Goal: Task Accomplishment & Management: Manage account settings

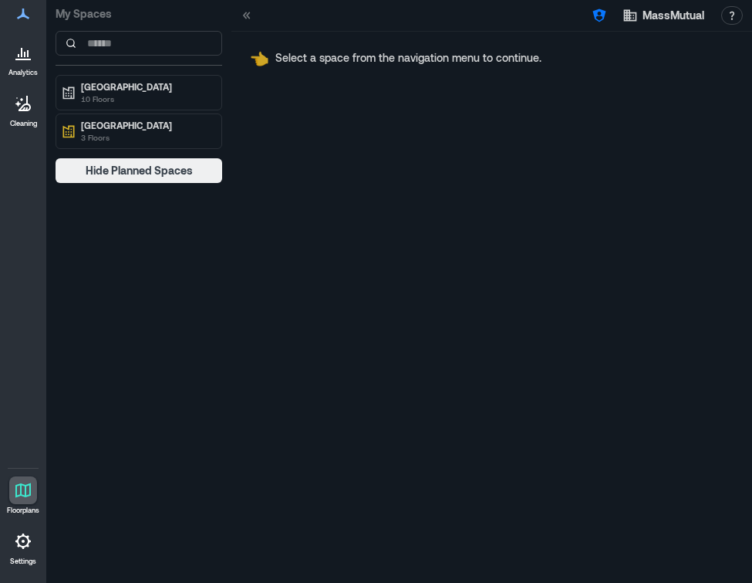
click at [24, 551] on div at bounding box center [23, 541] width 28 height 28
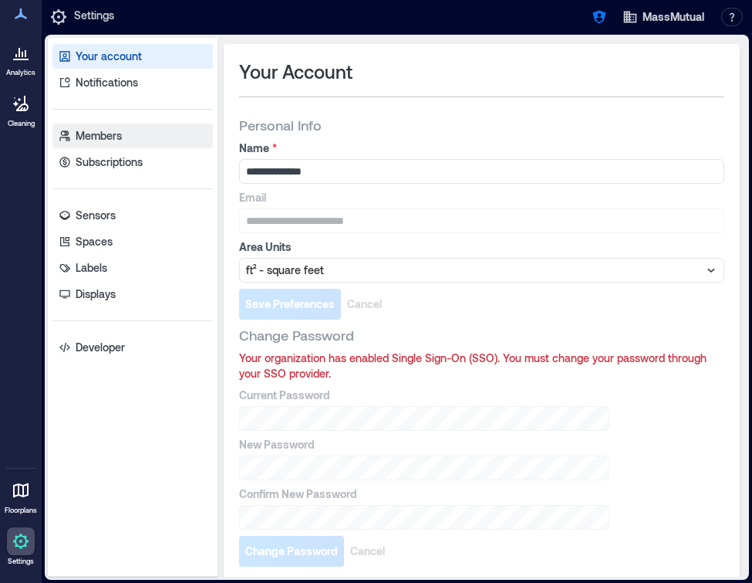
click at [137, 137] on link "Members" at bounding box center [132, 135] width 160 height 25
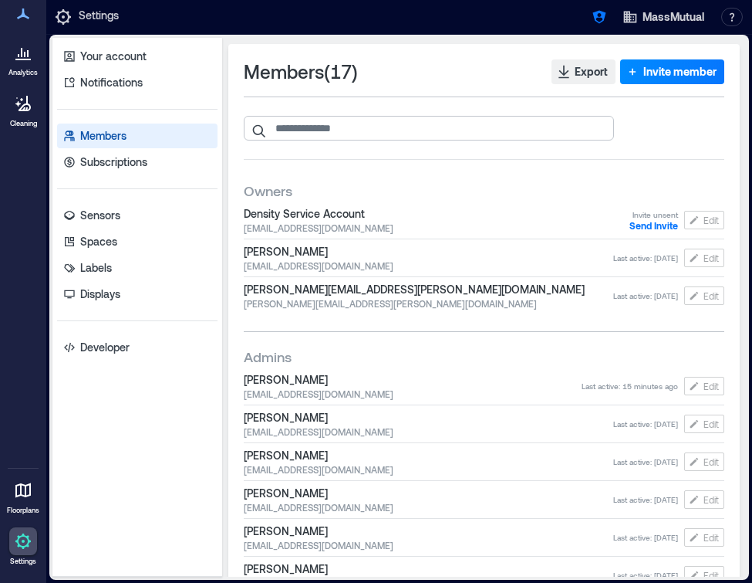
click at [425, 128] on input "search" at bounding box center [429, 128] width 370 height 25
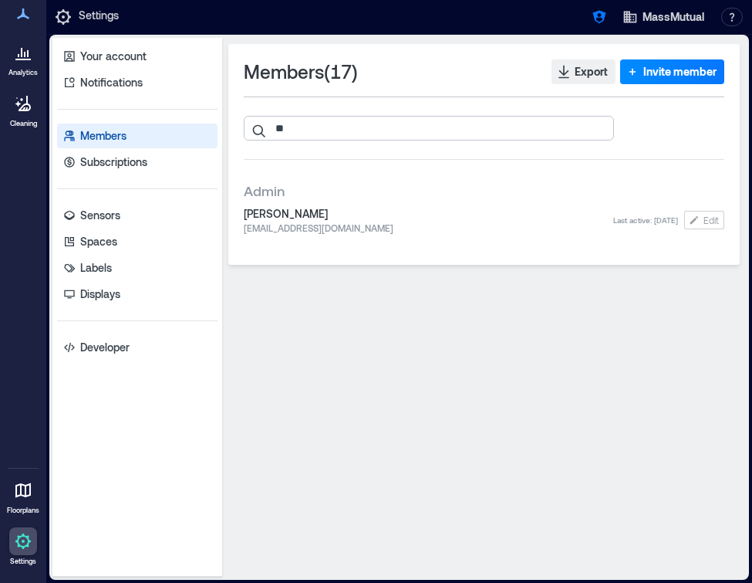
type input "*"
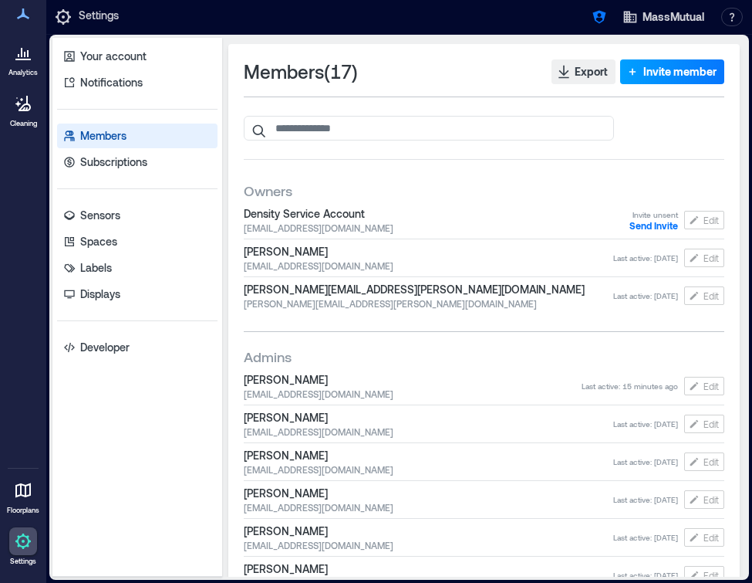
click at [670, 62] on button "Invite member" at bounding box center [672, 71] width 104 height 25
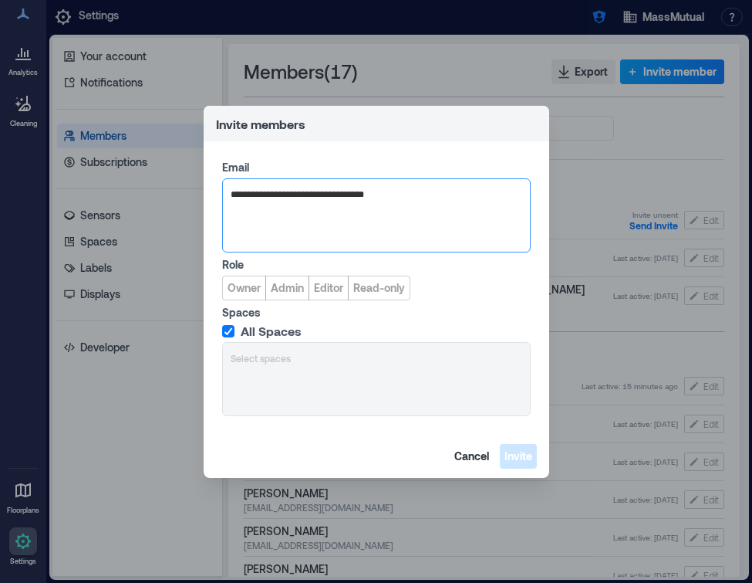
type input "**********"
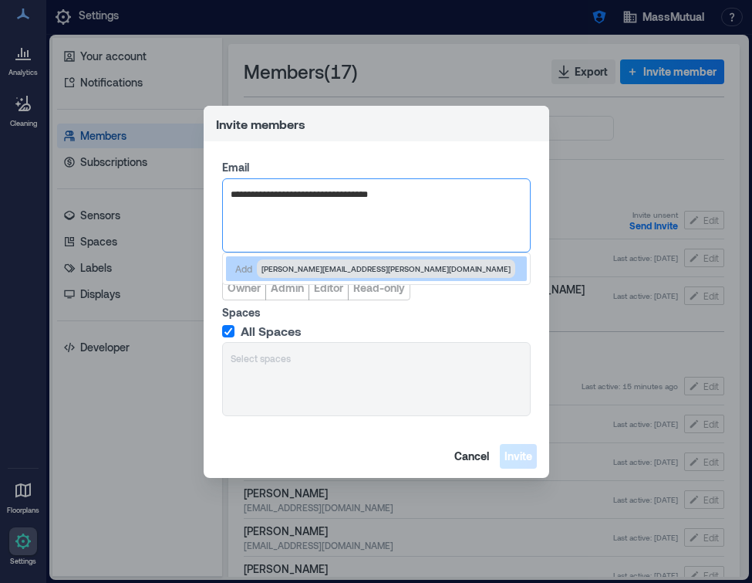
click at [359, 270] on span "[PERSON_NAME][EMAIL_ADDRESS][PERSON_NAME][DOMAIN_NAME]" at bounding box center [386, 268] width 249 height 12
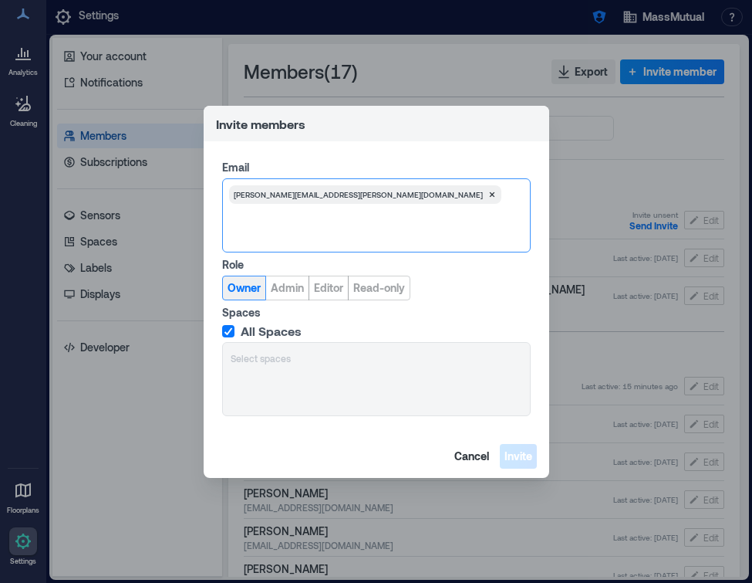
click at [249, 289] on span "Owner" at bounding box center [244, 287] width 33 height 15
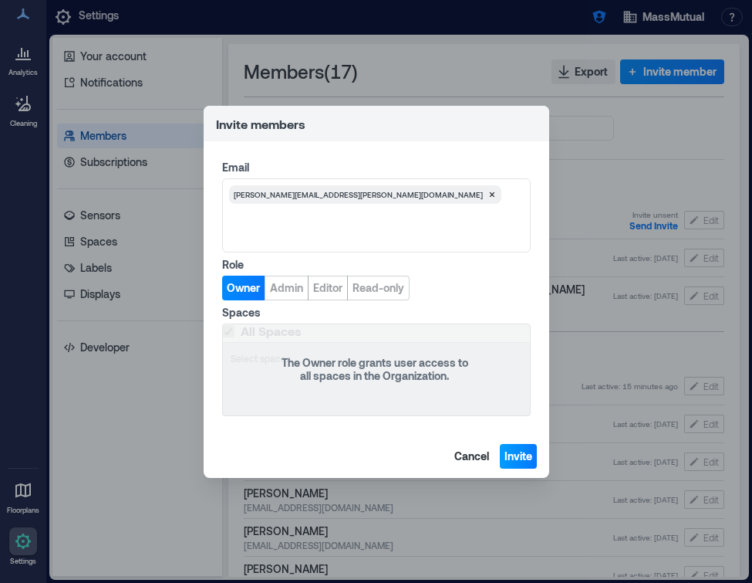
click at [515, 461] on span "Invite" at bounding box center [519, 455] width 28 height 15
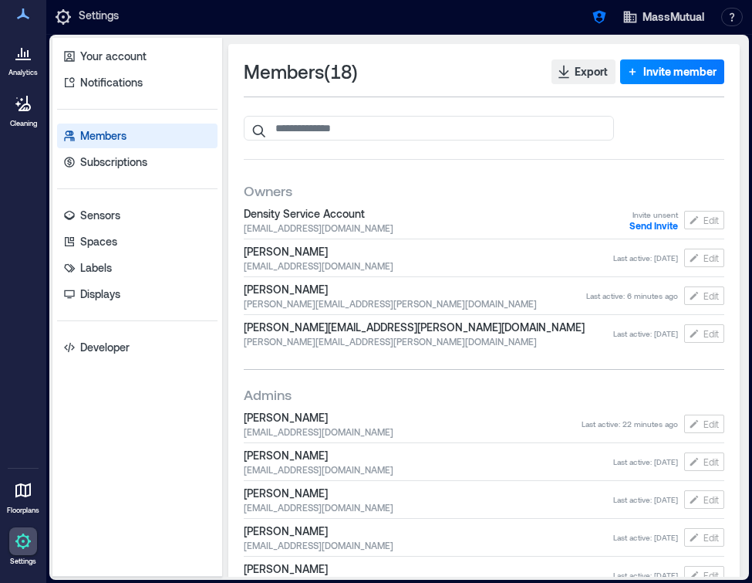
click at [26, 55] on icon at bounding box center [23, 52] width 19 height 19
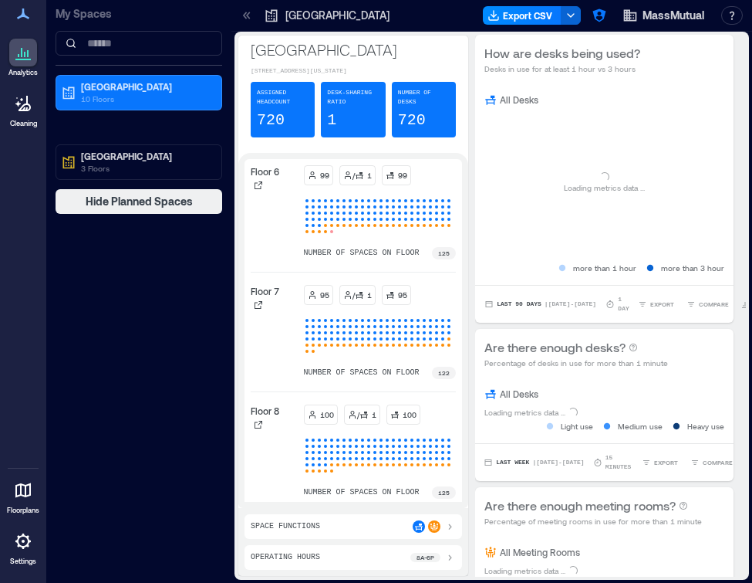
click at [21, 553] on div at bounding box center [23, 541] width 28 height 28
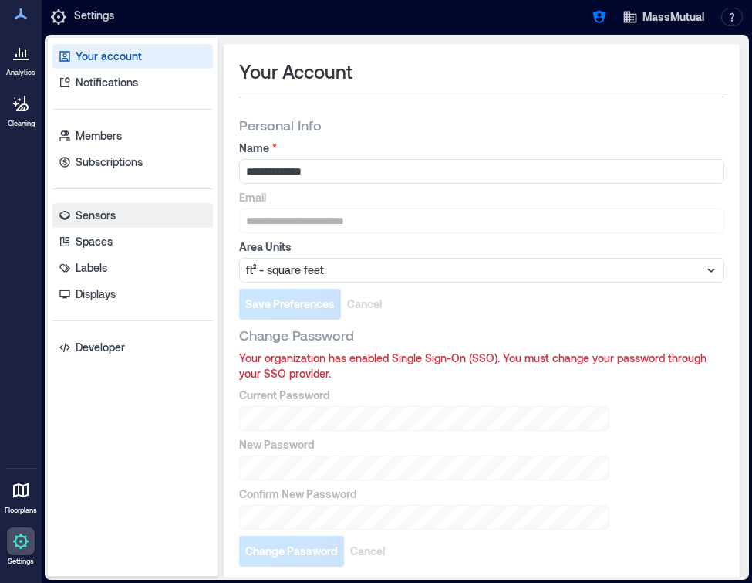
click at [133, 210] on link "Sensors" at bounding box center [132, 215] width 160 height 25
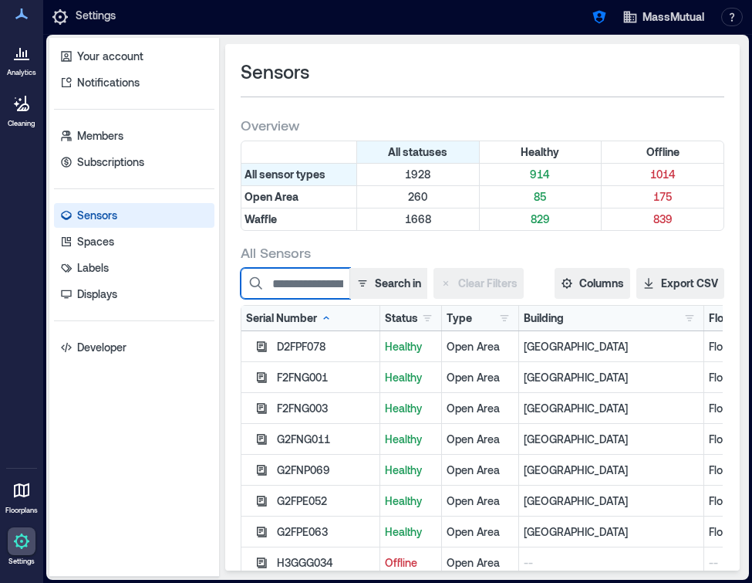
click at [277, 286] on input at bounding box center [296, 283] width 110 height 31
paste input "********"
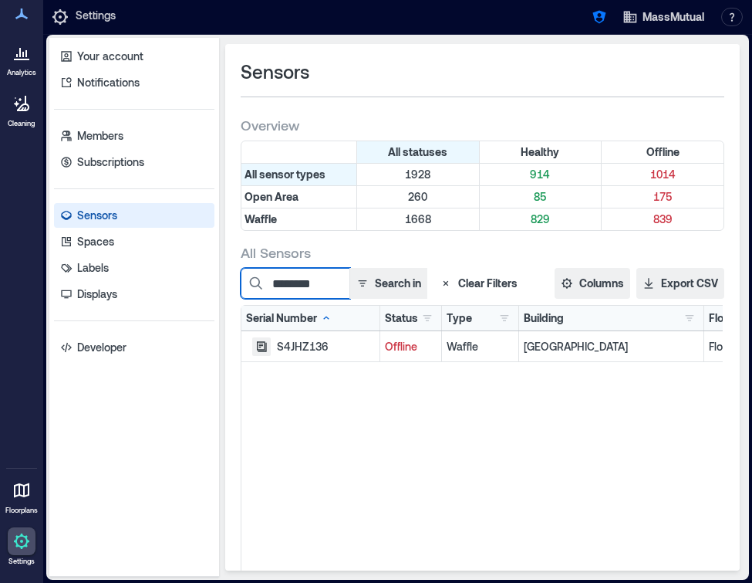
type input "********"
click at [266, 343] on icon "button" at bounding box center [261, 346] width 12 height 12
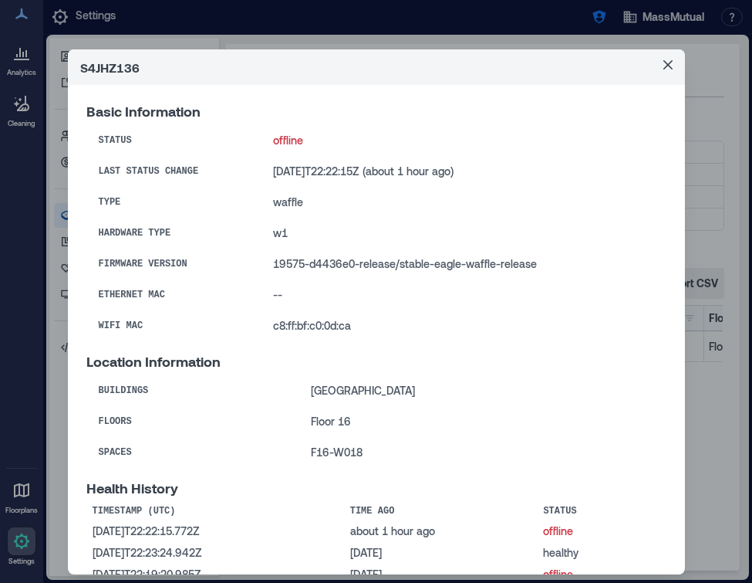
click at [660, 79] on header "S4JHZ136" at bounding box center [376, 66] width 617 height 35
click at [664, 73] on button "Close" at bounding box center [668, 64] width 25 height 25
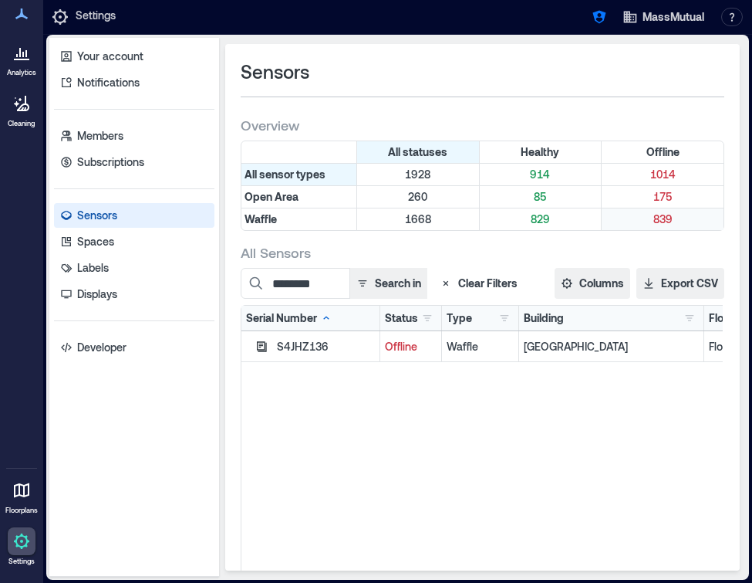
click at [668, 218] on p "839" at bounding box center [663, 218] width 116 height 15
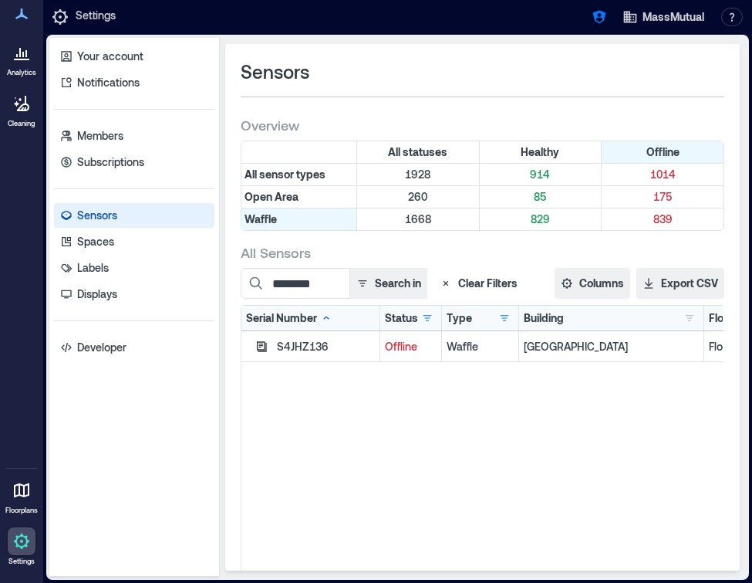
scroll to position [30, 0]
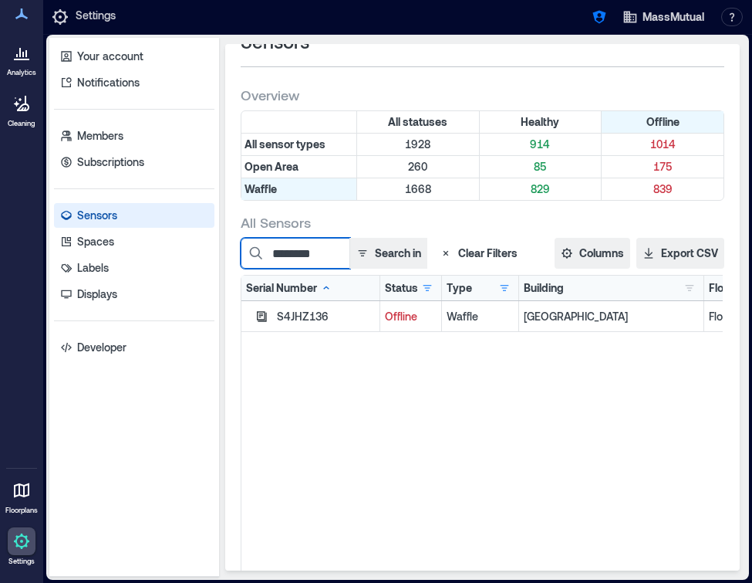
drag, startPoint x: 339, startPoint y: 255, endPoint x: 196, endPoint y: 255, distance: 143.5
click at [196, 255] on div "Your account Notifications Members Subscriptions Sensors Spaces Labels Displays…" at bounding box center [397, 307] width 697 height 539
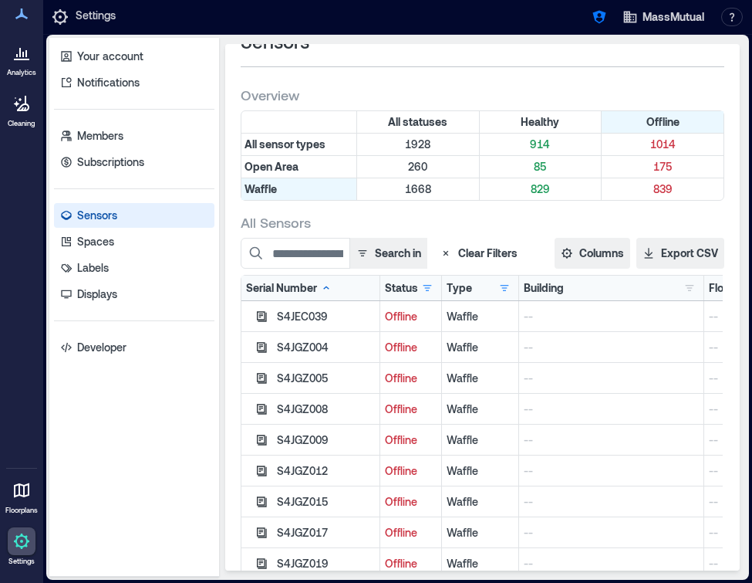
click at [493, 86] on div "Overview" at bounding box center [483, 95] width 484 height 19
click at [670, 195] on p "839" at bounding box center [663, 188] width 116 height 15
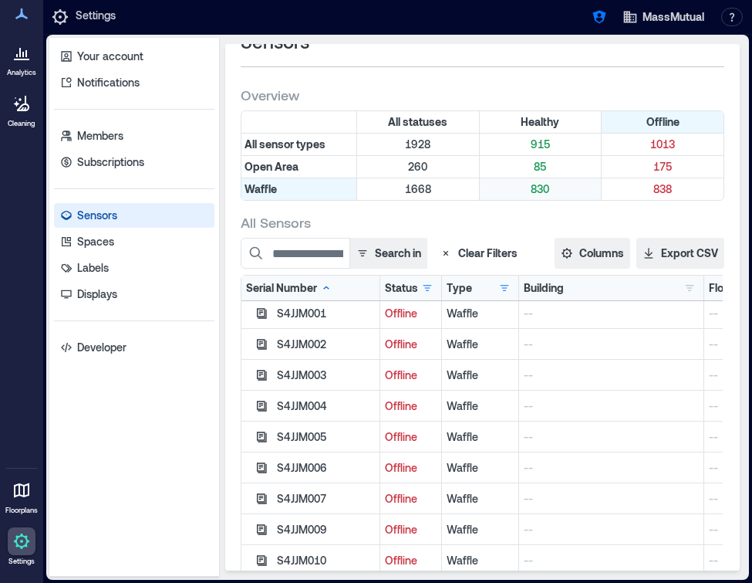
scroll to position [19306, 0]
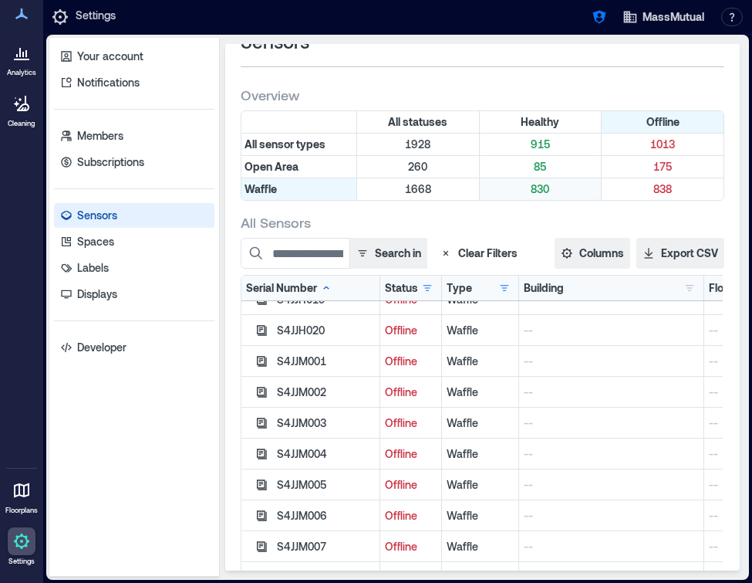
click at [535, 194] on p "830" at bounding box center [541, 188] width 116 height 15
click at [667, 192] on p "838" at bounding box center [663, 188] width 116 height 15
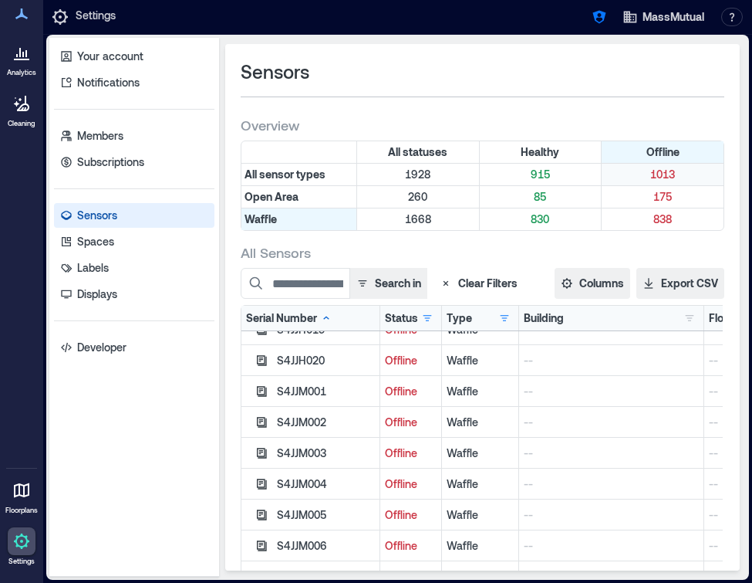
click at [673, 177] on p "1013" at bounding box center [663, 174] width 116 height 15
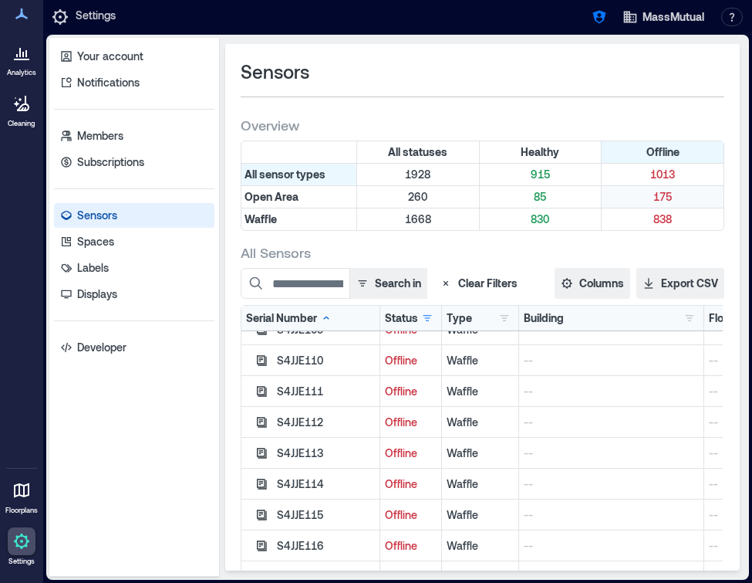
click at [670, 193] on p "175" at bounding box center [663, 196] width 116 height 15
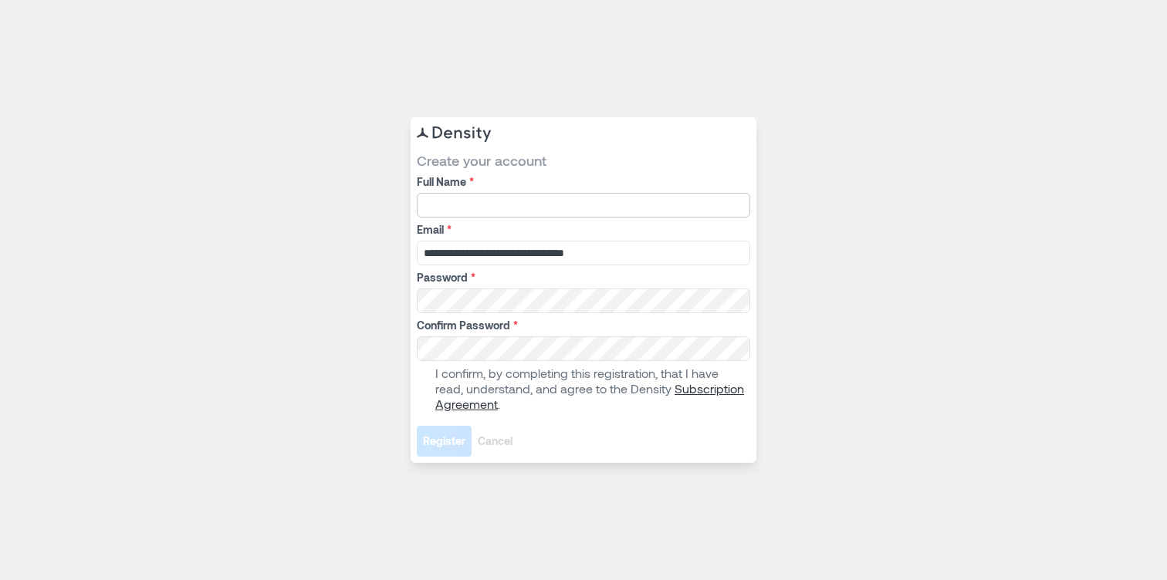
click at [506, 208] on input "Full Name *" at bounding box center [583, 205] width 333 height 25
type input "**********"
click at [427, 389] on span at bounding box center [423, 389] width 12 height 12
click at [442, 468] on div "**********" at bounding box center [583, 290] width 1167 height 580
click at [442, 448] on span "Register" at bounding box center [444, 441] width 42 height 15
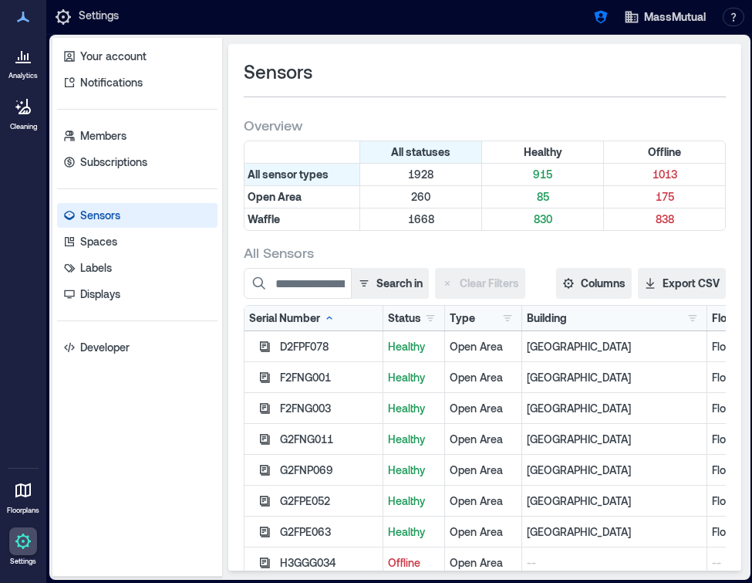
scroll to position [0, 2]
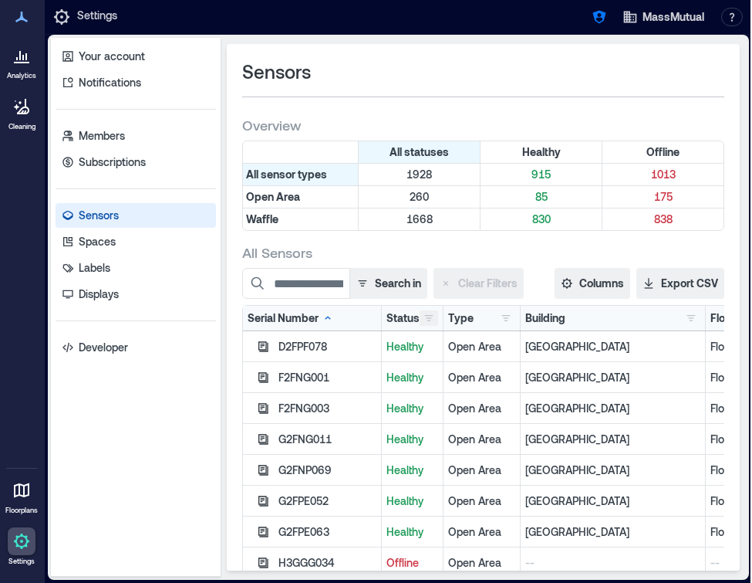
click at [428, 314] on button "button" at bounding box center [429, 317] width 19 height 15
click at [468, 377] on div "Offline 1013" at bounding box center [476, 373] width 97 height 15
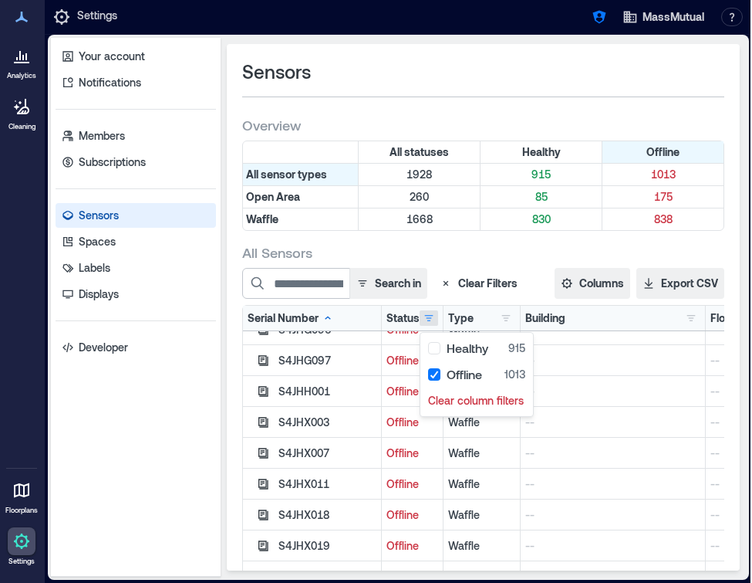
scroll to position [12986, 0]
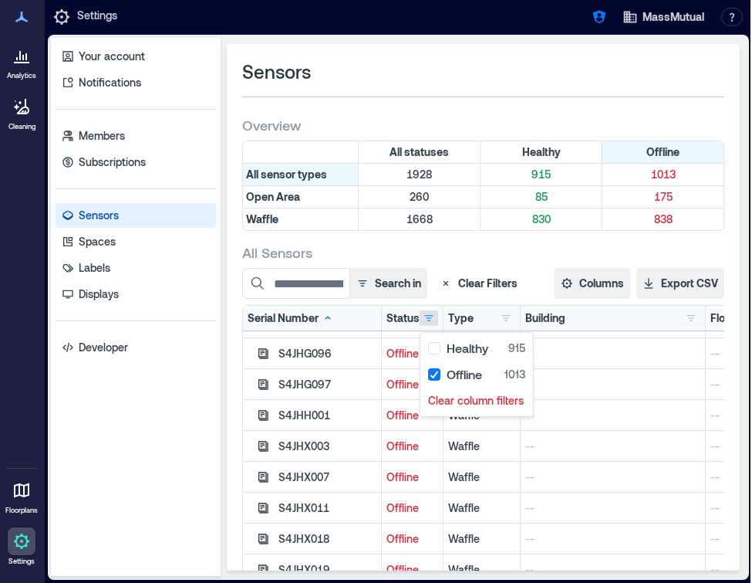
click at [26, 485] on icon at bounding box center [21, 490] width 19 height 19
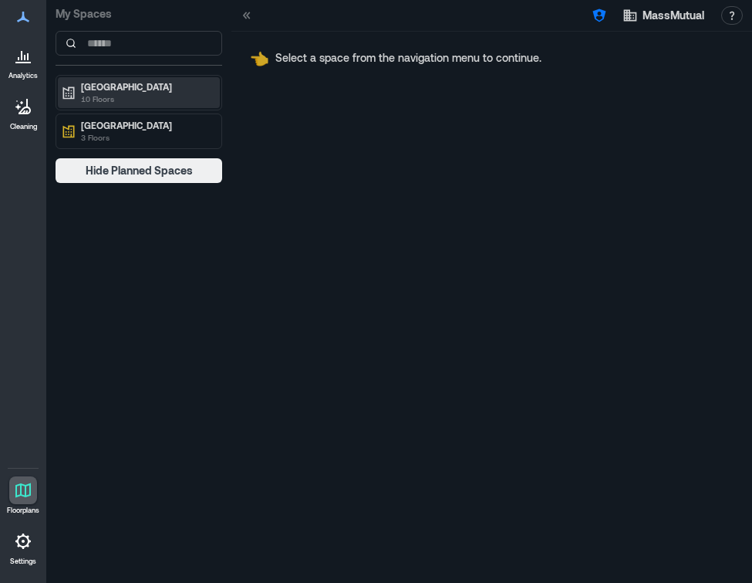
click at [149, 89] on p "[GEOGRAPHIC_DATA]" at bounding box center [146, 86] width 130 height 12
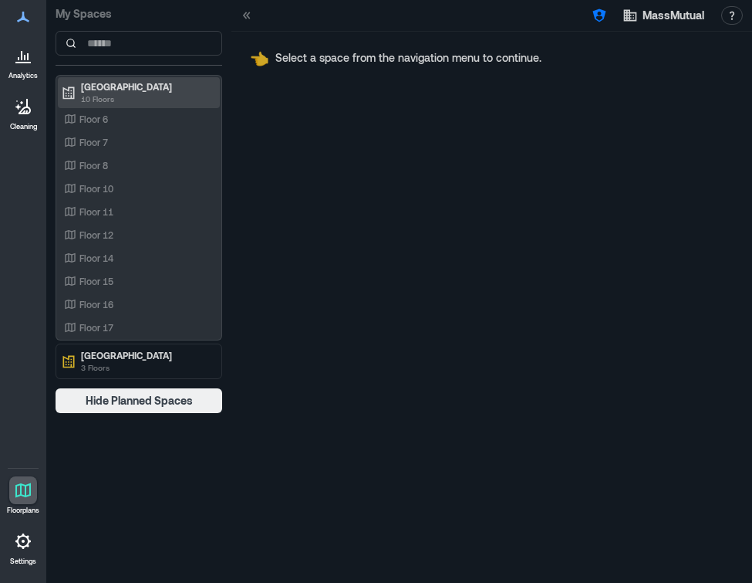
click at [142, 85] on p "[GEOGRAPHIC_DATA]" at bounding box center [146, 86] width 130 height 12
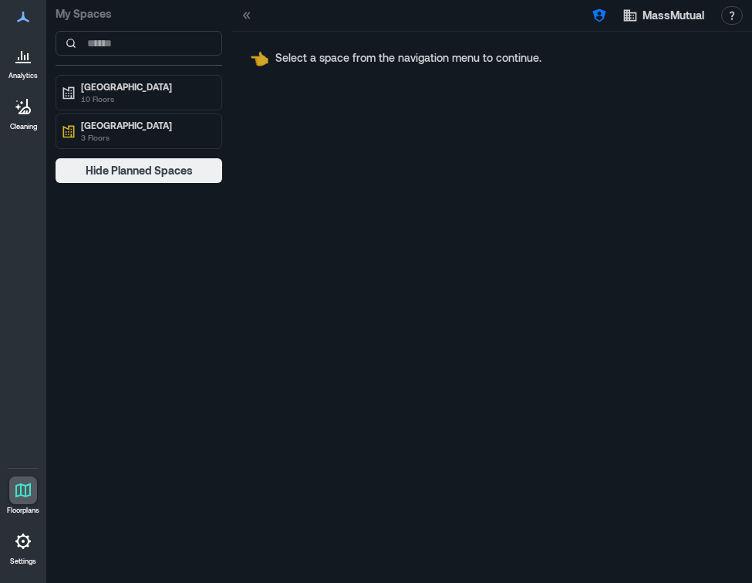
click at [30, 60] on icon at bounding box center [23, 55] width 19 height 19
